Goal: Information Seeking & Learning: Learn about a topic

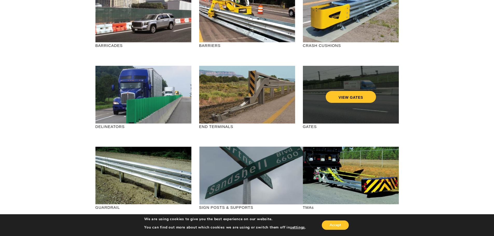
scroll to position [78, 0]
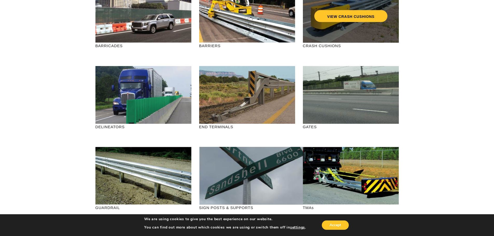
click at [331, 30] on div "VIEW CRASH CUSHIONS" at bounding box center [351, 14] width 96 height 58
click at [337, 17] on link "VIEW CRASH CUSHIONS" at bounding box center [350, 16] width 73 height 12
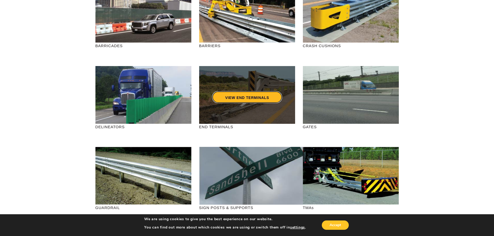
click at [251, 95] on link "VIEW END TERMINALS" at bounding box center [247, 97] width 70 height 12
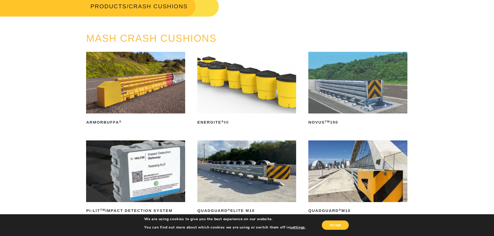
scroll to position [26, 0]
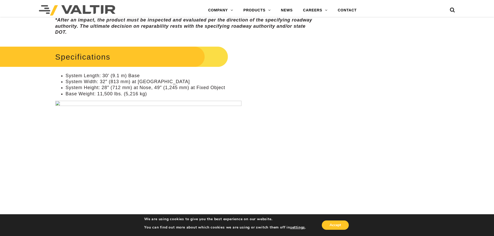
scroll to position [415, 0]
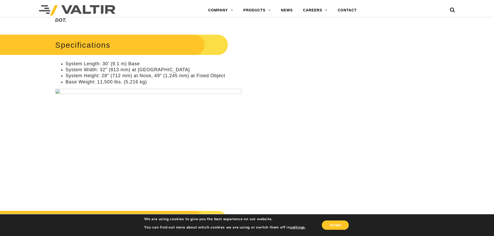
click at [58, 92] on img at bounding box center [148, 138] width 186 height 99
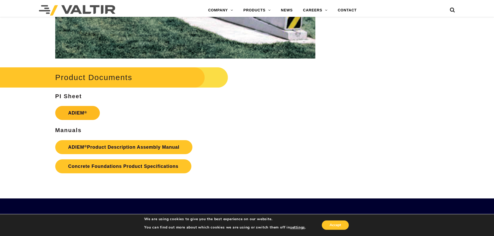
scroll to position [752, 0]
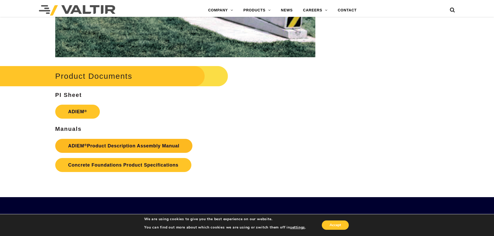
click at [91, 147] on link "ADIEM ® Product Description Assembly Manual" at bounding box center [123, 146] width 137 height 14
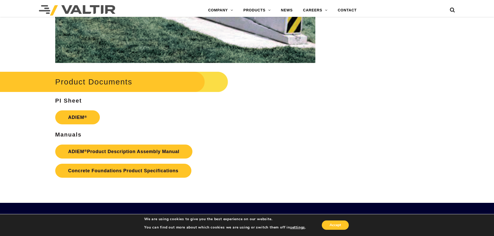
scroll to position [739, 0]
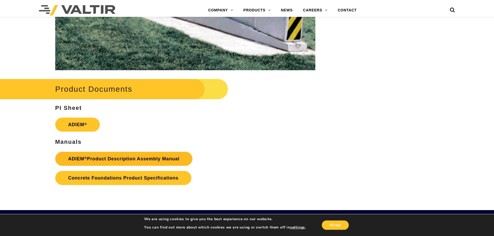
click at [131, 155] on link "ADIEM ® Product Description Assembly Manual" at bounding box center [123, 159] width 137 height 14
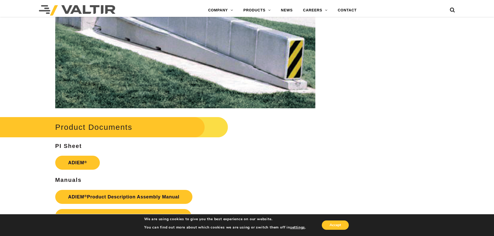
scroll to position [804, 0]
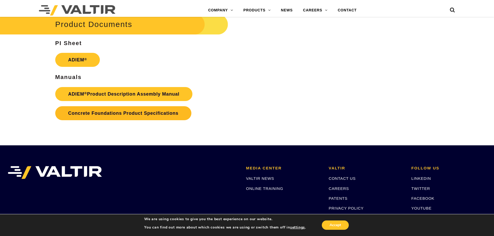
click at [103, 113] on link "Concrete Foundations Product Specifications" at bounding box center [123, 113] width 136 height 14
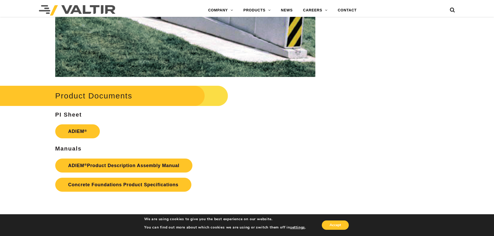
scroll to position [778, 0]
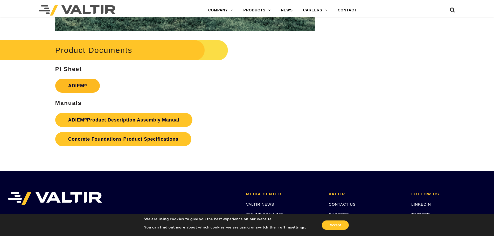
click at [77, 87] on link "ADIEM ®" at bounding box center [77, 86] width 45 height 14
